Goal: Information Seeking & Learning: Understand process/instructions

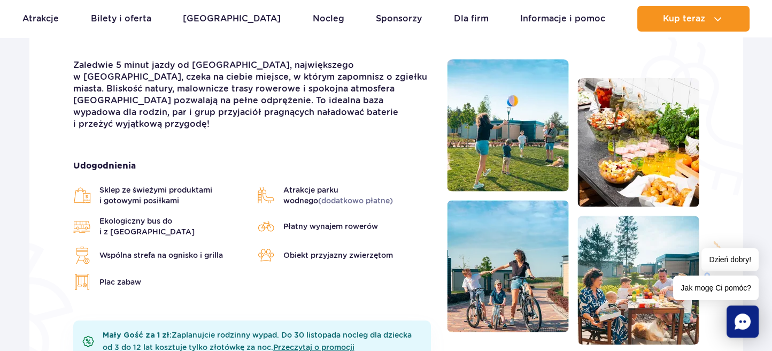
scroll to position [398, 0]
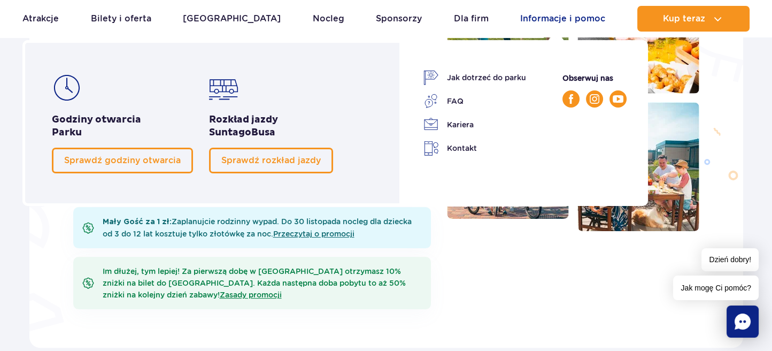
click at [561, 20] on link "Informacje i pomoc" at bounding box center [562, 19] width 85 height 26
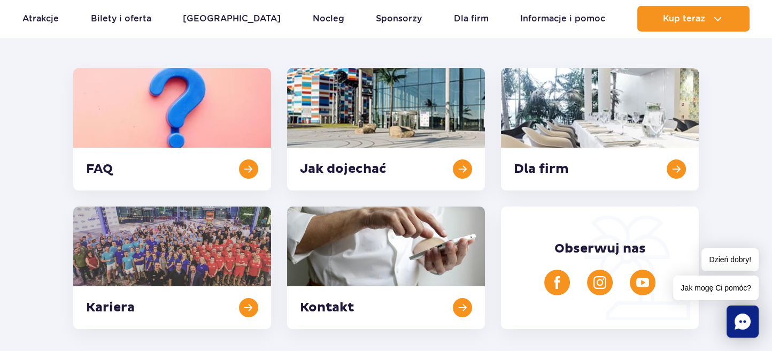
scroll to position [285, 0]
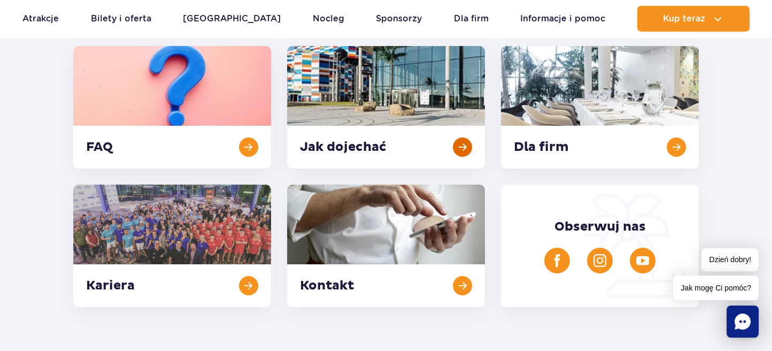
click at [373, 148] on link at bounding box center [386, 107] width 198 height 122
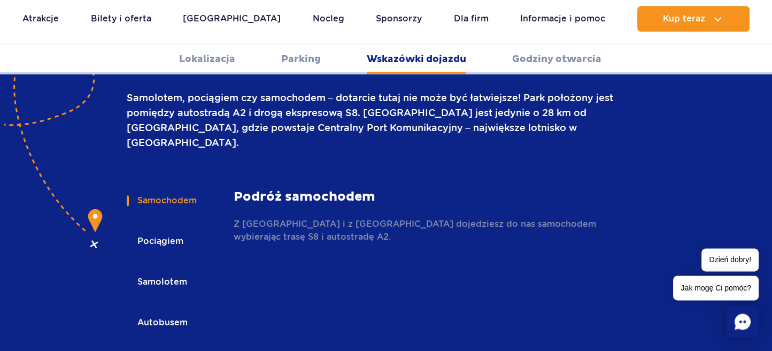
scroll to position [1536, 0]
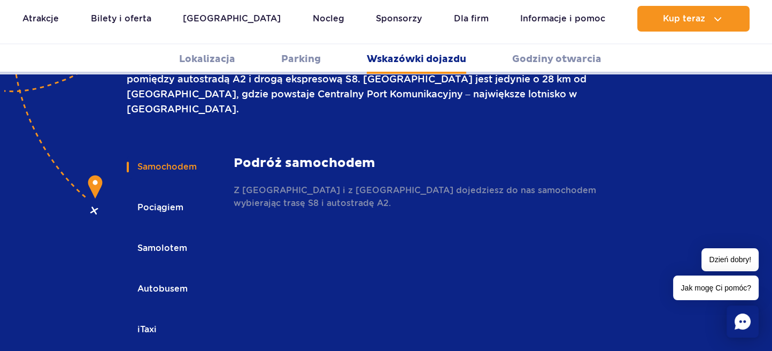
click at [156, 196] on button "Pociągiem" at bounding box center [160, 208] width 66 height 24
